Goal: Task Accomplishment & Management: Manage account settings

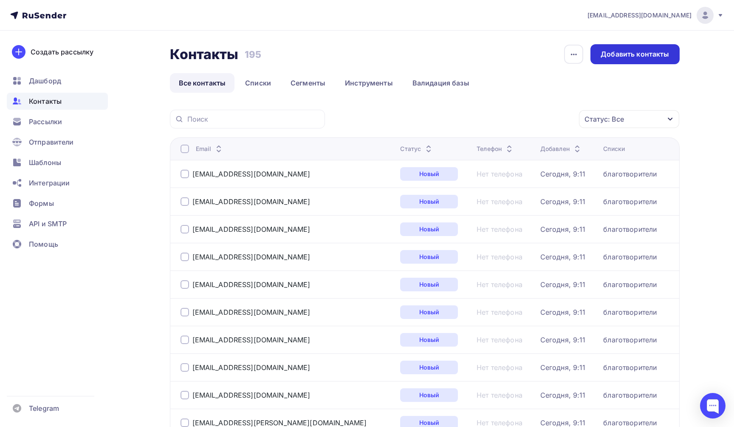
click at [632, 62] on div "Добавить контакты" at bounding box center [635, 54] width 89 height 20
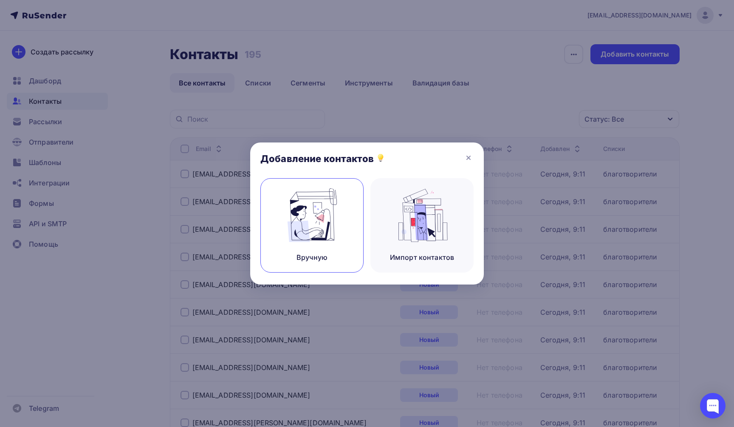
click at [315, 208] on img at bounding box center [312, 215] width 57 height 54
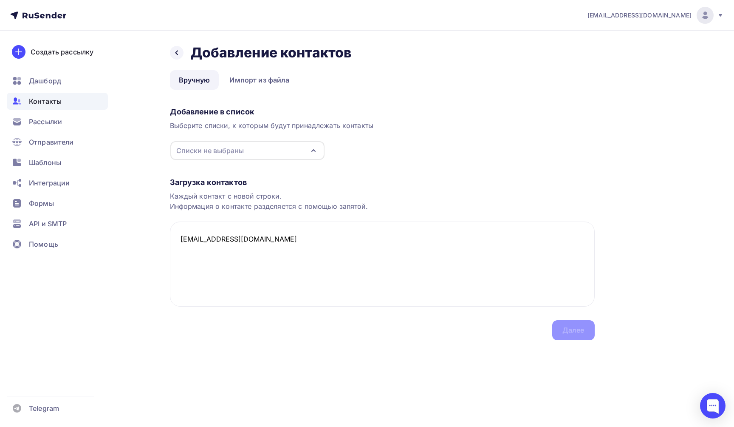
paste textarea "[EMAIL_ADDRESS][DOMAIN_NAME]"
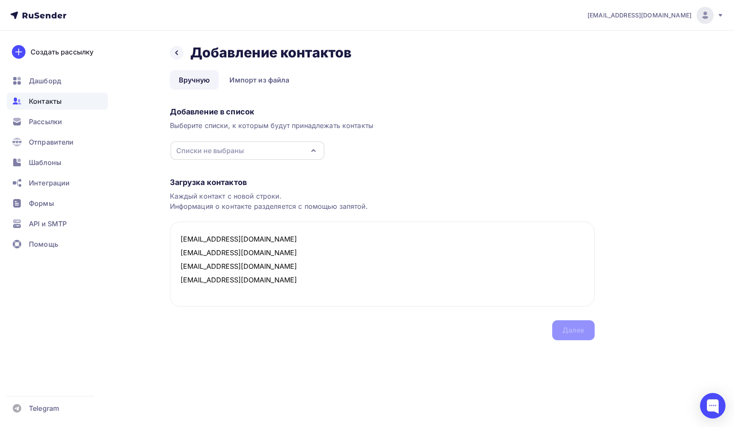
paste textarea "[EMAIL_ADDRESS][DOMAIN_NAME]"
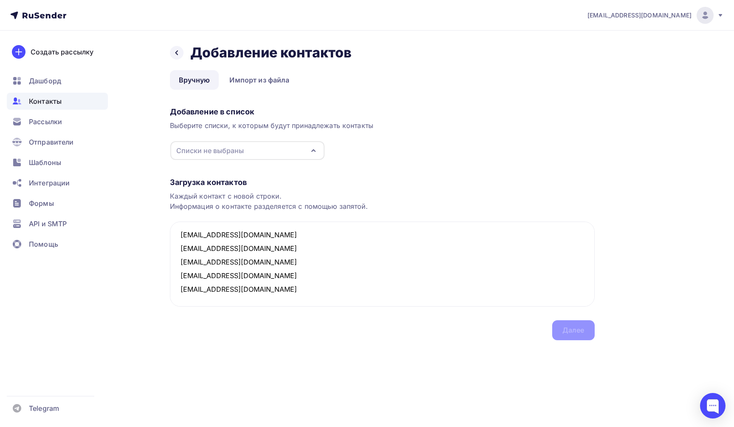
paste textarea "[EMAIL_ADDRESS][DOMAIN_NAME]"
type textarea "[EMAIL_ADDRESS][DOMAIN_NAME] [EMAIL_ADDRESS][DOMAIN_NAME] [EMAIL_ADDRESS][DOMAI…"
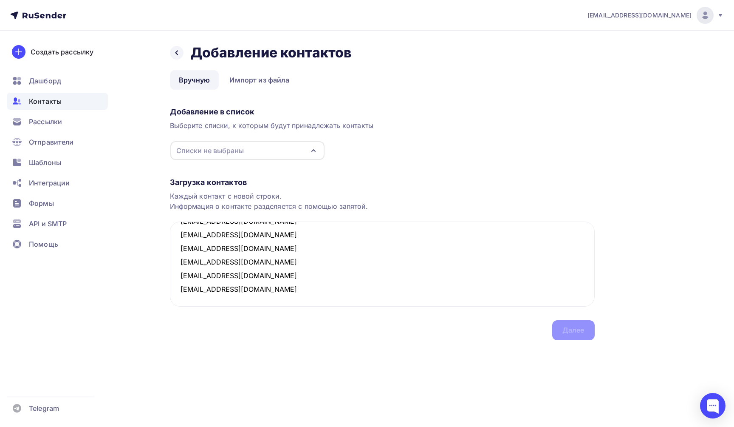
click at [315, 156] on div "Списки не выбраны" at bounding box center [247, 150] width 154 height 19
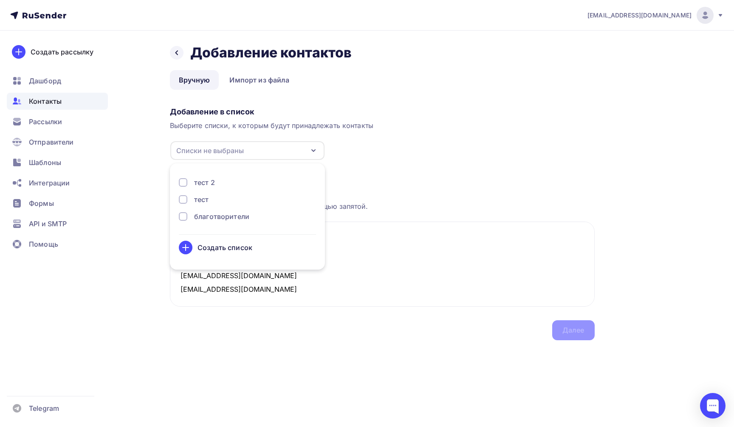
click at [210, 220] on div "благотворители" at bounding box center [221, 216] width 55 height 10
click at [572, 331] on div "Далее" at bounding box center [574, 330] width 22 height 10
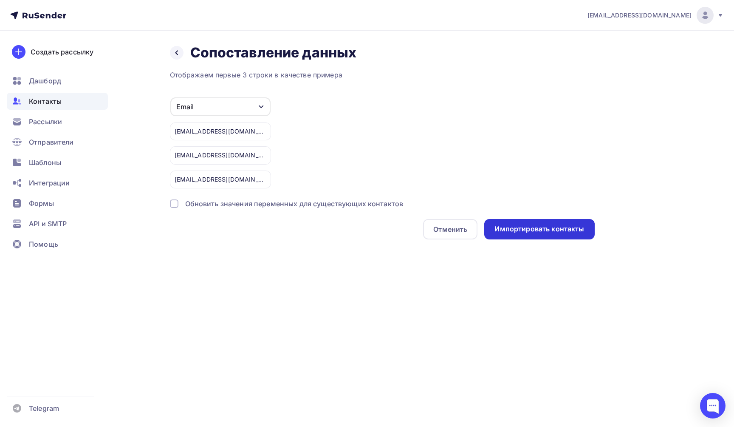
click at [531, 224] on div "Импортировать контакты" at bounding box center [540, 229] width 110 height 20
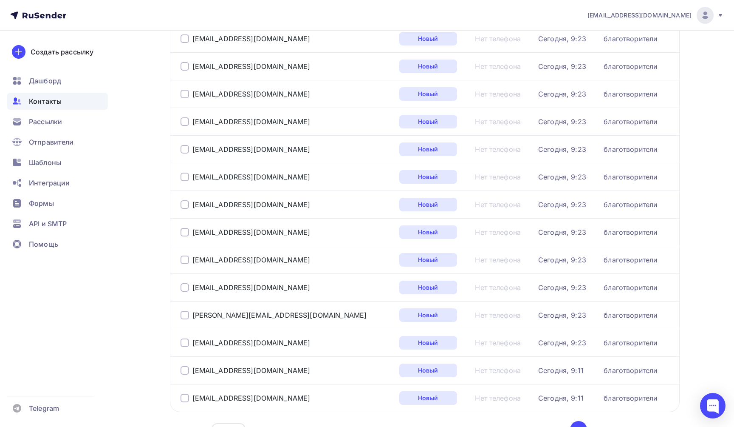
scroll to position [1202, 0]
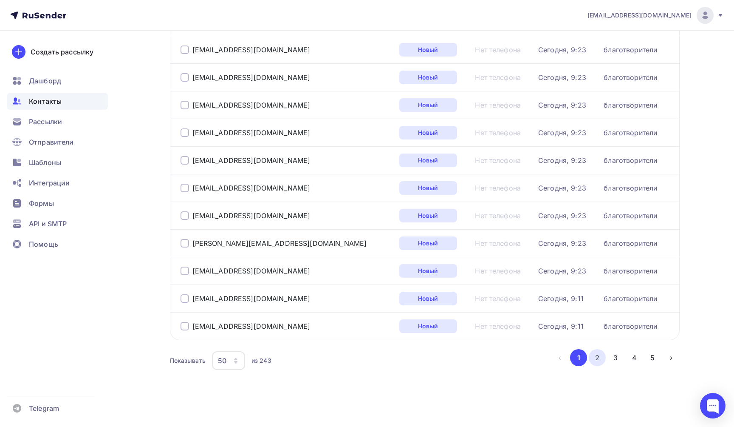
click at [603, 354] on button "2" at bounding box center [597, 357] width 17 height 17
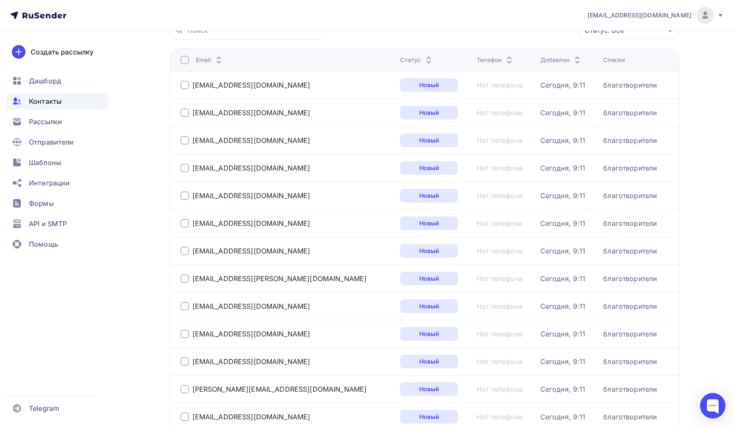
scroll to position [0, 0]
